Goal: Transaction & Acquisition: Book appointment/travel/reservation

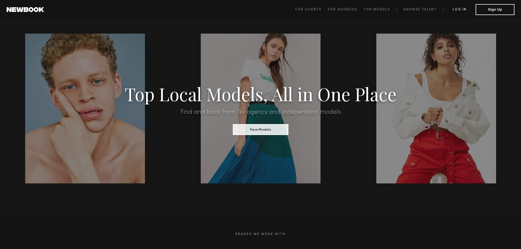
click at [461, 9] on link "Log in" at bounding box center [459, 9] width 32 height 7
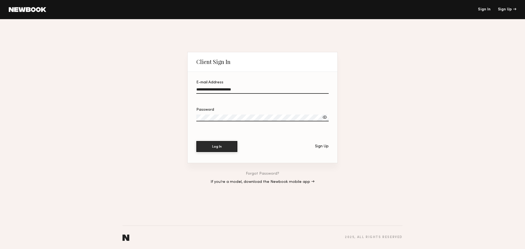
click at [261, 88] on input "**********" at bounding box center [262, 91] width 132 height 6
drag, startPoint x: 261, startPoint y: 88, endPoint x: 182, endPoint y: 83, distance: 78.6
click at [182, 83] on div "**********" at bounding box center [262, 134] width 525 height 230
paste input "email"
type input "**********"
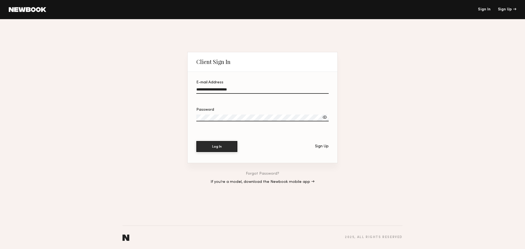
click at [160, 116] on div "**********" at bounding box center [262, 134] width 525 height 230
drag, startPoint x: 197, startPoint y: 130, endPoint x: 213, endPoint y: 132, distance: 15.7
click at [197, 130] on div "Password" at bounding box center [262, 120] width 132 height 25
click at [217, 145] on button "Log In" at bounding box center [216, 146] width 41 height 11
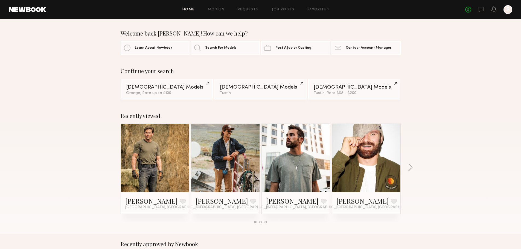
click at [470, 83] on div "Continue your search Female Models Orange, Rate up to $100 Male Models Tustin M…" at bounding box center [260, 84] width 521 height 32
click at [508, 10] on div at bounding box center [508, 9] width 9 height 9
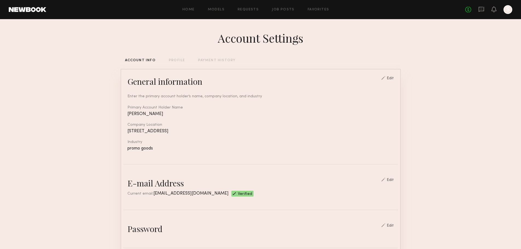
click at [505, 10] on div at bounding box center [508, 9] width 9 height 9
click at [509, 11] on div at bounding box center [508, 9] width 9 height 9
click at [493, 10] on icon at bounding box center [494, 9] width 4 height 4
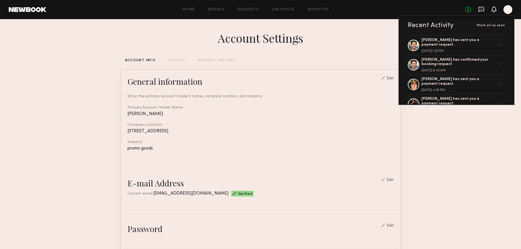
click at [481, 9] on icon at bounding box center [481, 9] width 2 height 1
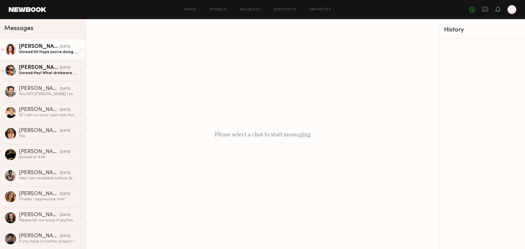
click at [47, 55] on div "Unread: Hi! Hope you’re doing well! I wanted to reach out to let you guys know …" at bounding box center [48, 52] width 58 height 5
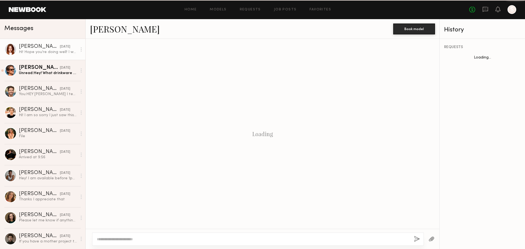
scroll to position [379, 0]
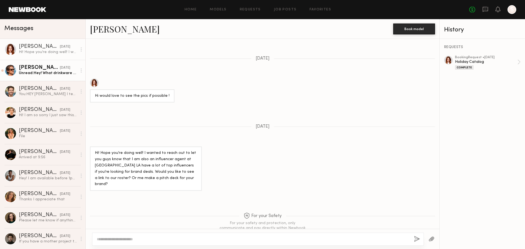
click at [30, 69] on div "Mattson S." at bounding box center [39, 67] width 41 height 5
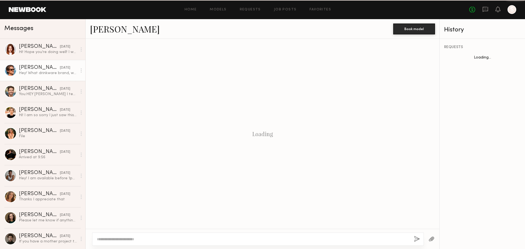
scroll to position [170, 0]
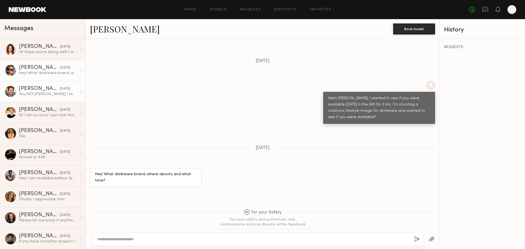
click at [44, 95] on div "You: HEY Corey I texted you go ahead and shoot me a text please when you can" at bounding box center [48, 94] width 58 height 5
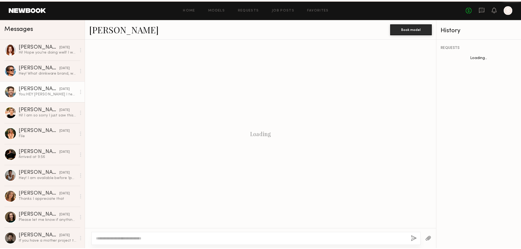
scroll to position [304, 0]
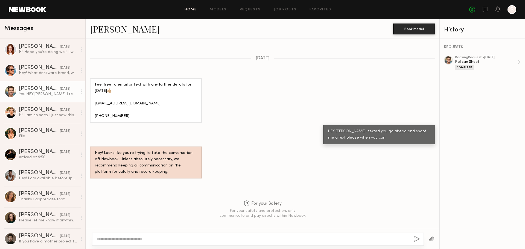
click at [187, 8] on link "Home" at bounding box center [191, 10] width 12 height 4
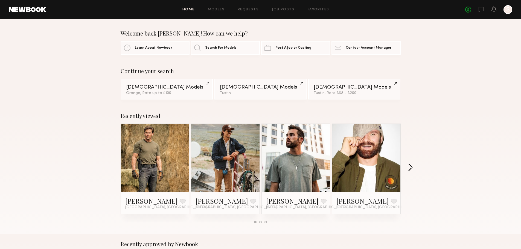
click at [412, 167] on button "button" at bounding box center [410, 168] width 5 height 9
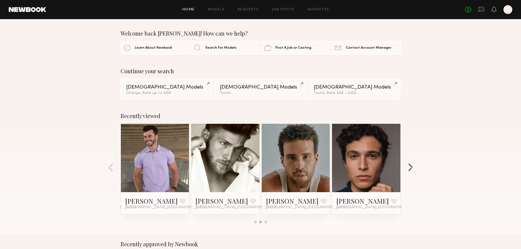
click at [412, 167] on button "button" at bounding box center [410, 168] width 5 height 9
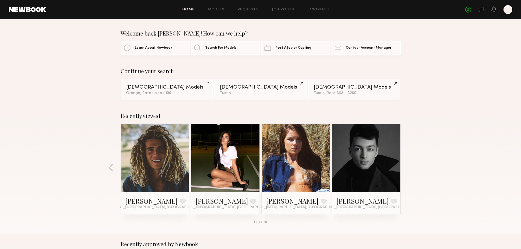
click at [412, 167] on div "Recently viewed Corey Randall M. Favorite Huntington Beach, CA Mattson S. Favor…" at bounding box center [260, 170] width 521 height 128
click at [111, 164] on button "button" at bounding box center [110, 168] width 5 height 9
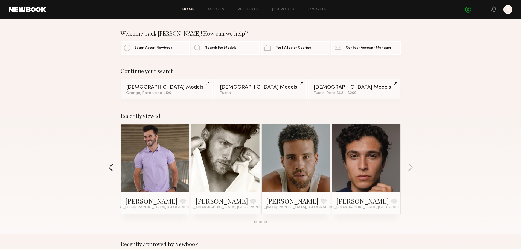
click at [111, 164] on button "button" at bounding box center [110, 168] width 5 height 9
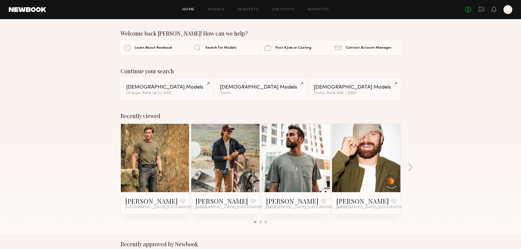
click at [111, 164] on div "Recently viewed Corey Randall M. Favorite Huntington Beach, CA Mattson S. Favor…" at bounding box center [260, 170] width 521 height 128
click at [336, 89] on div "[DEMOGRAPHIC_DATA] Models" at bounding box center [354, 87] width 81 height 5
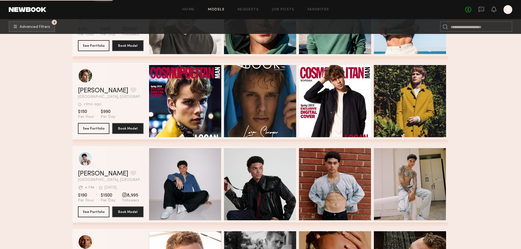
scroll to position [2735, 0]
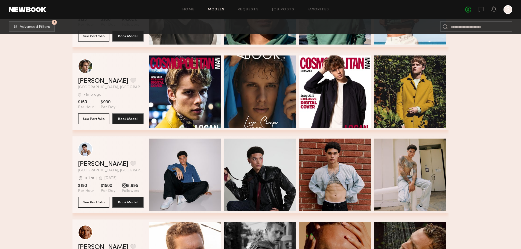
click at [507, 9] on div at bounding box center [508, 9] width 9 height 9
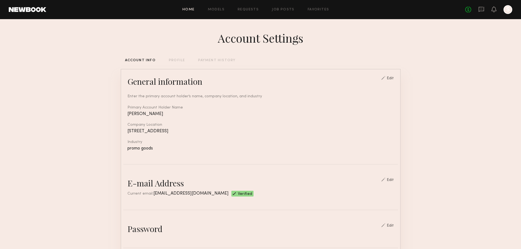
click at [191, 11] on link "Home" at bounding box center [188, 10] width 12 height 4
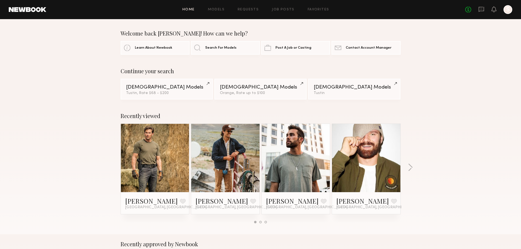
click at [149, 163] on link at bounding box center [154, 158] width 33 height 68
